Goal: Task Accomplishment & Management: Manage account settings

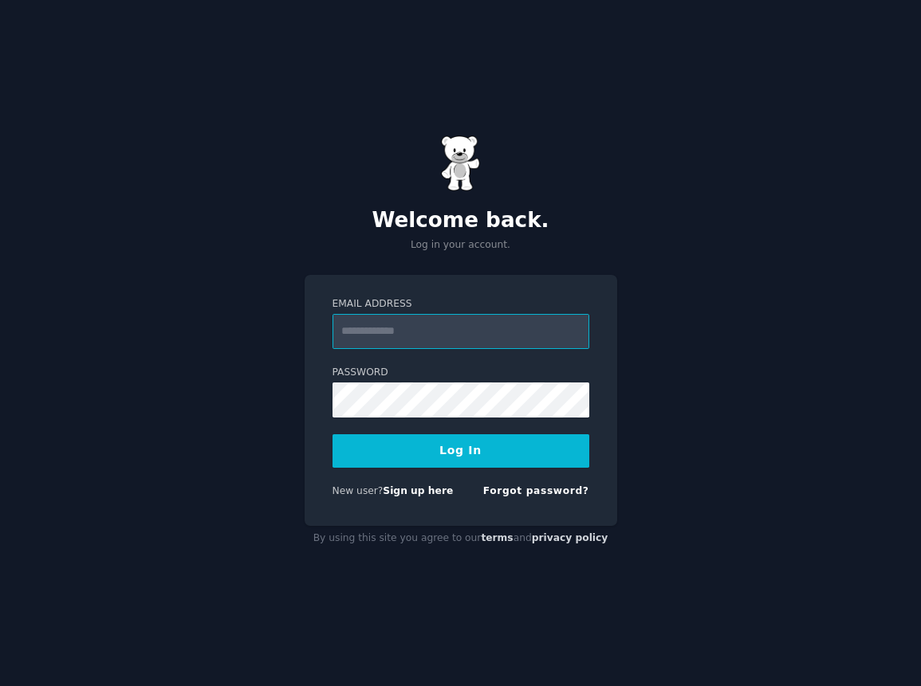
click at [478, 333] on input "Email Address" at bounding box center [460, 331] width 257 height 35
type input "**********"
click at [465, 458] on button "Log In" at bounding box center [460, 450] width 257 height 33
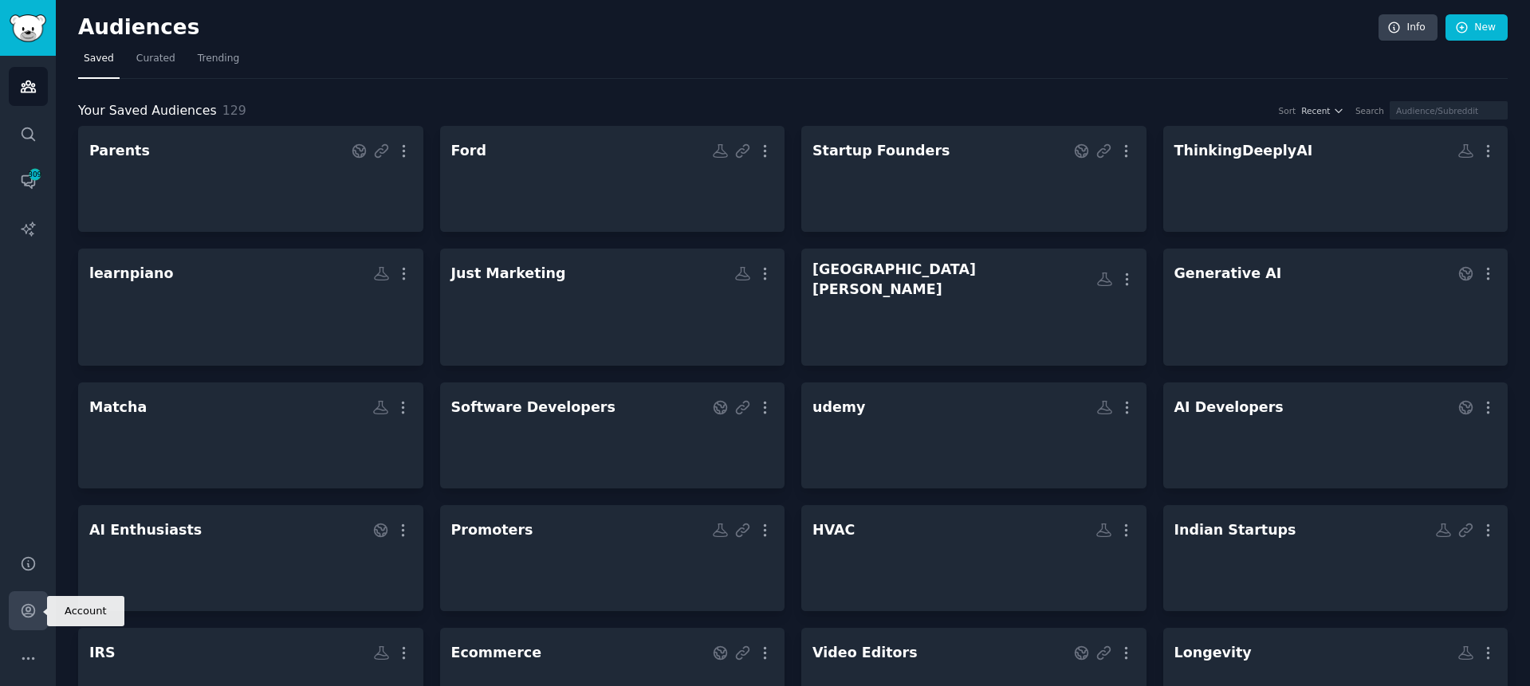
click at [30, 620] on link "Account" at bounding box center [28, 610] width 39 height 39
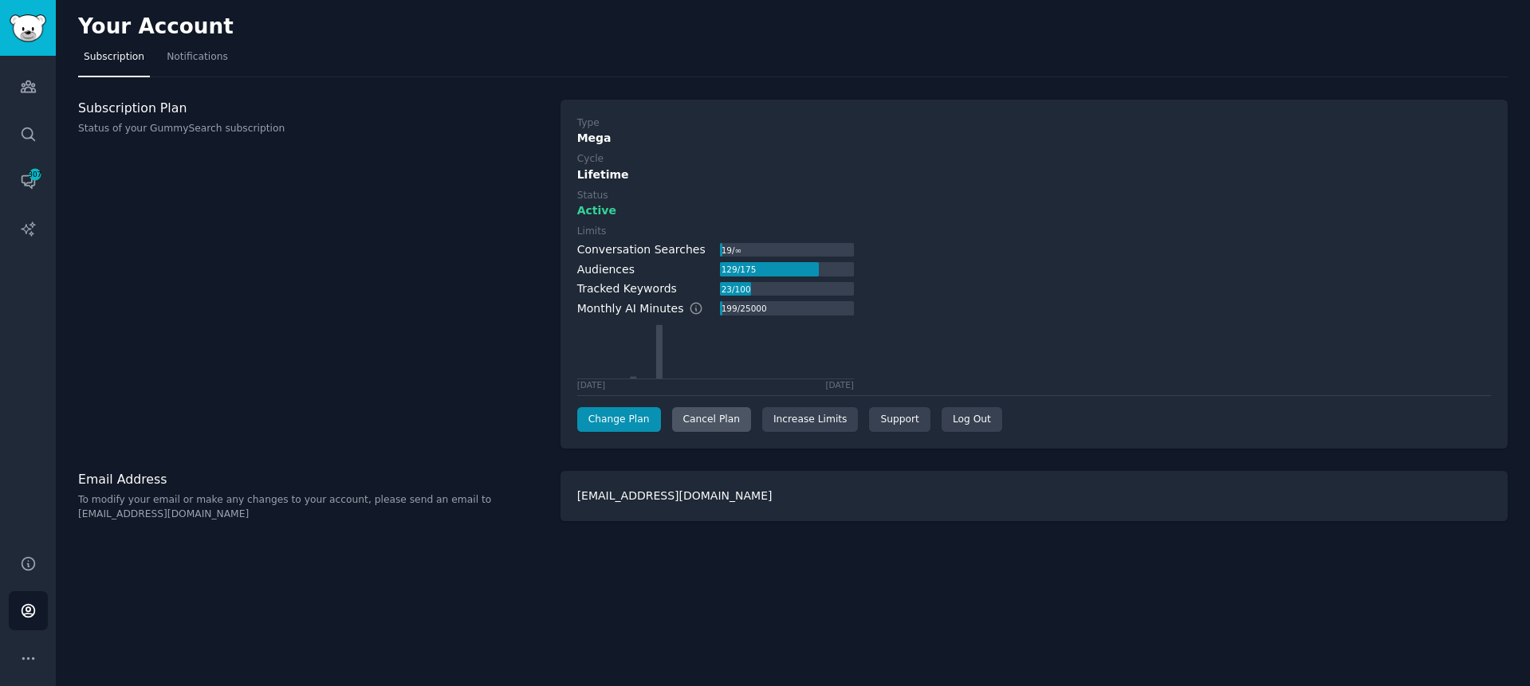
click at [703, 425] on div "Cancel Plan" at bounding box center [711, 420] width 79 height 26
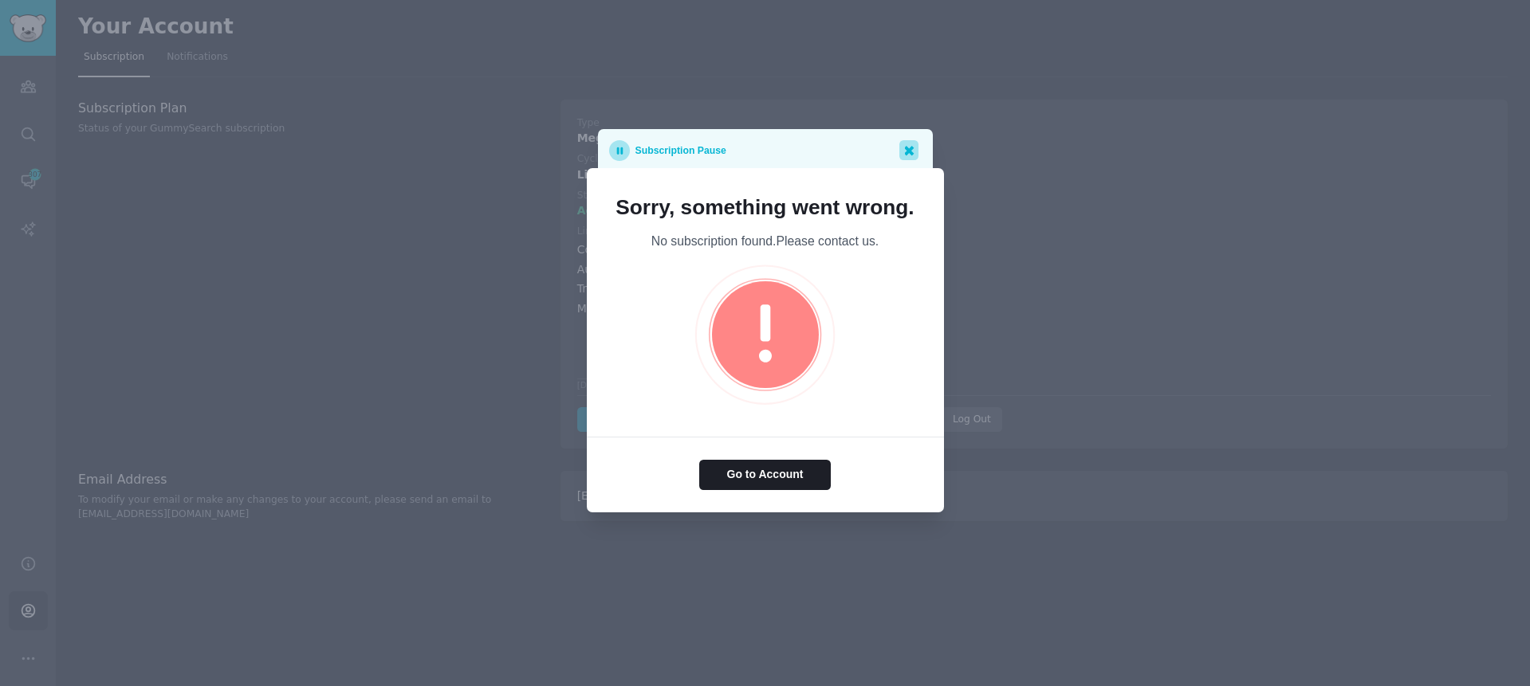
click at [911, 151] on icon at bounding box center [910, 151] width 10 height 10
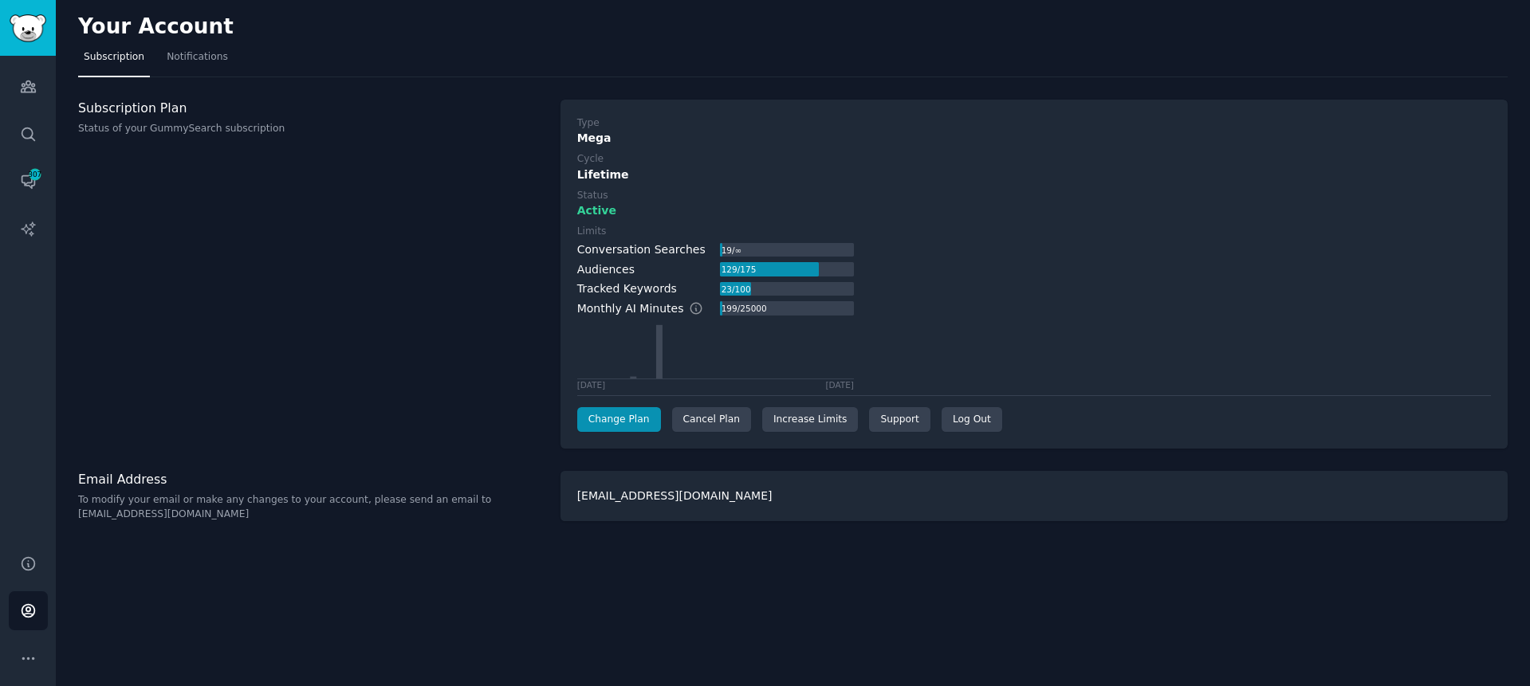
click at [445, 276] on div "Subscription Plan Status of your GummySearch subscription" at bounding box center [311, 275] width 466 height 350
click at [22, 82] on icon "Sidebar" at bounding box center [28, 86] width 17 height 17
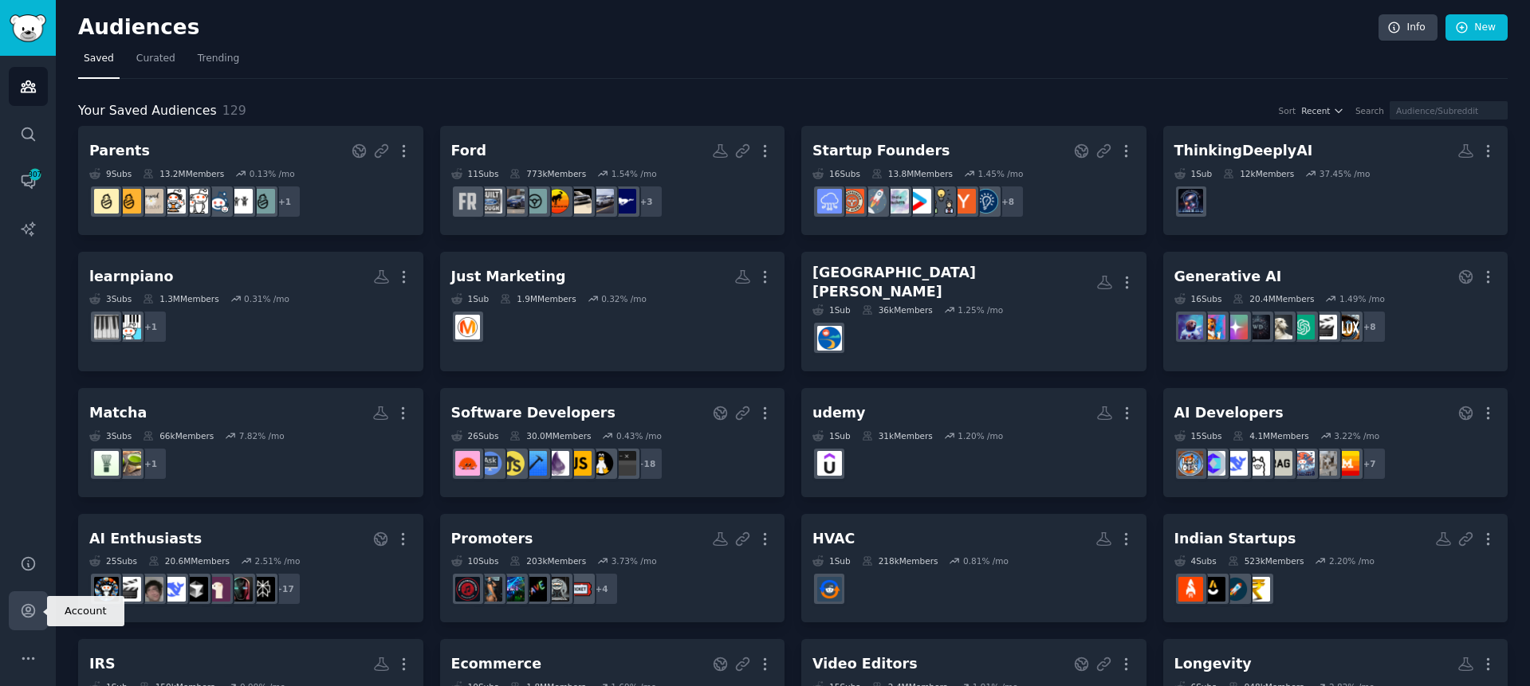
click at [32, 622] on link "Account" at bounding box center [28, 610] width 39 height 39
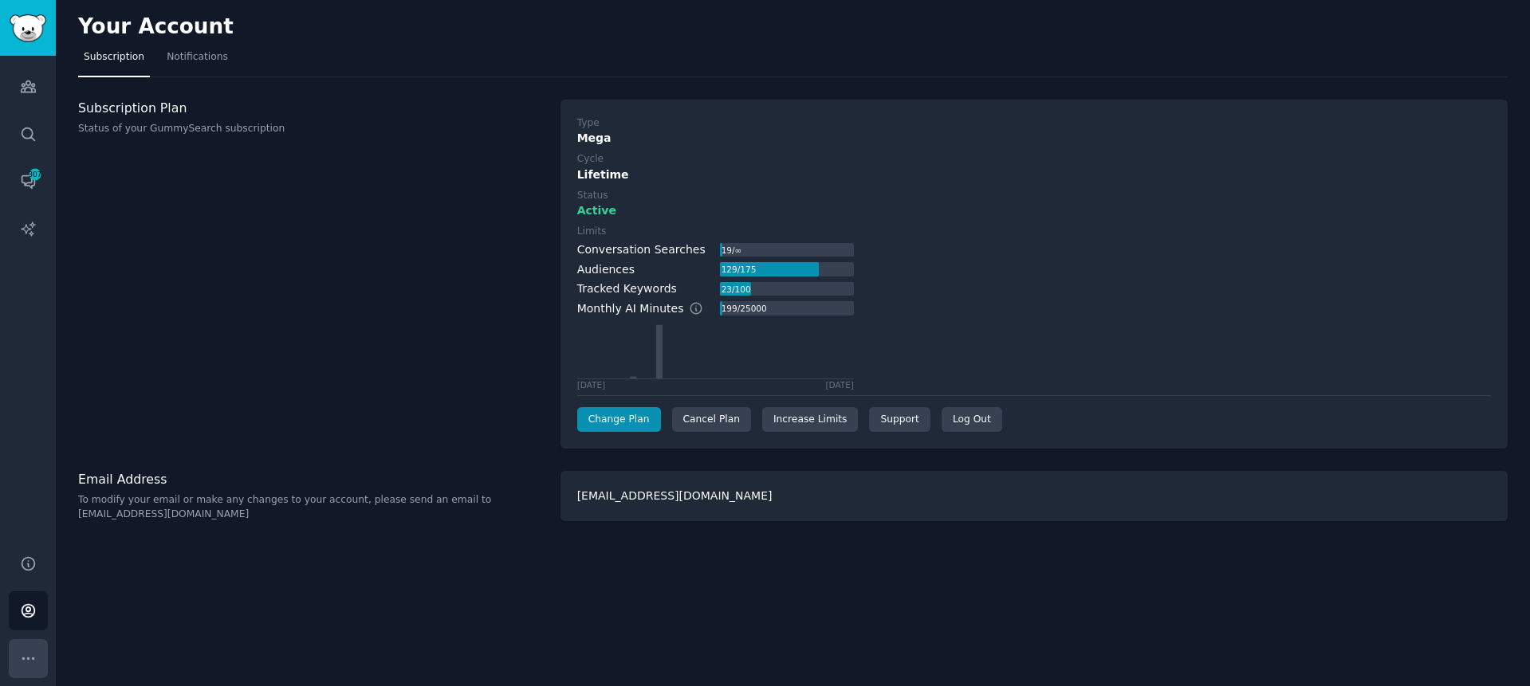
click at [10, 657] on button "More" at bounding box center [28, 658] width 39 height 39
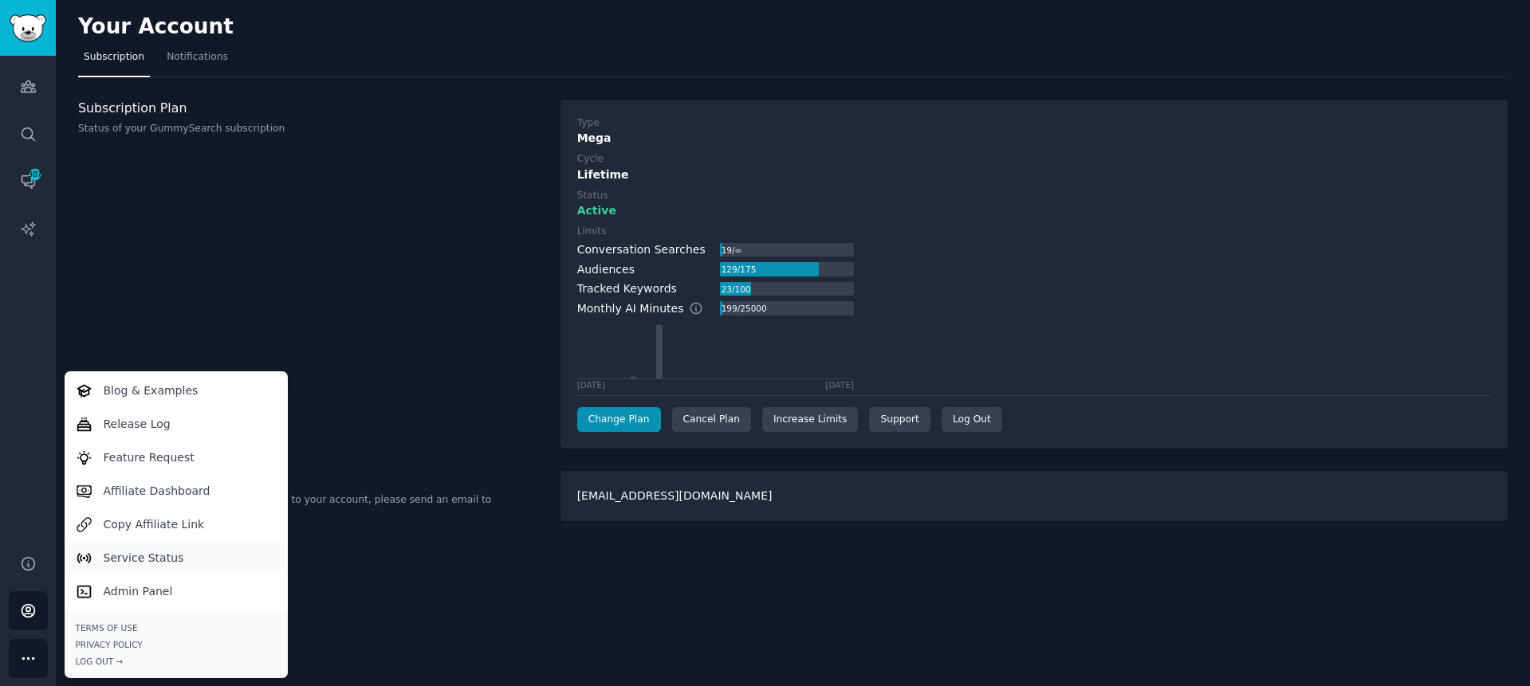
click at [151, 564] on p "Service Status" at bounding box center [144, 558] width 81 height 17
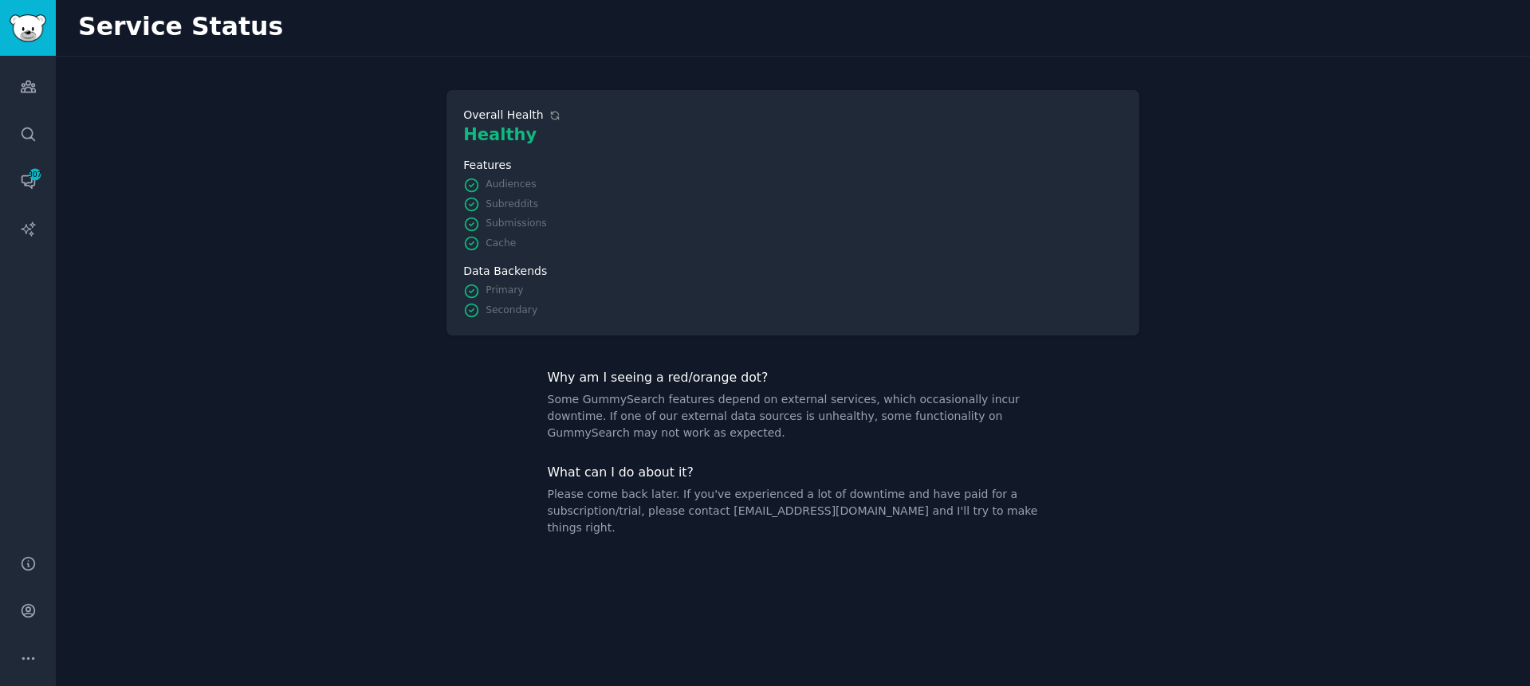
click at [551, 112] on icon at bounding box center [554, 115] width 7 height 7
click at [20, 616] on icon "Sidebar" at bounding box center [28, 611] width 17 height 17
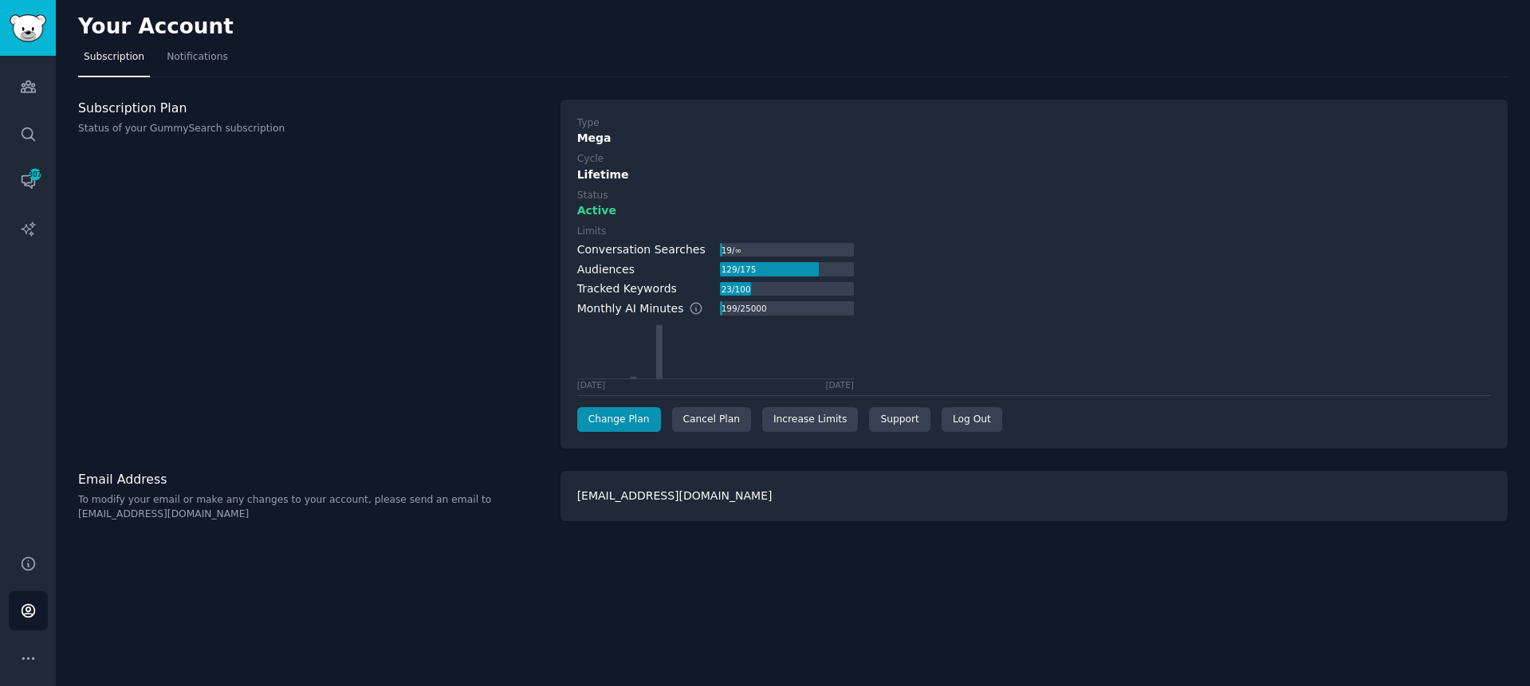
drag, startPoint x: 258, startPoint y: 272, endPoint x: 253, endPoint y: 258, distance: 14.4
click at [256, 265] on div "Subscription Plan Status of your GummySearch subscription" at bounding box center [311, 275] width 466 height 350
